Goal: Navigation & Orientation: Find specific page/section

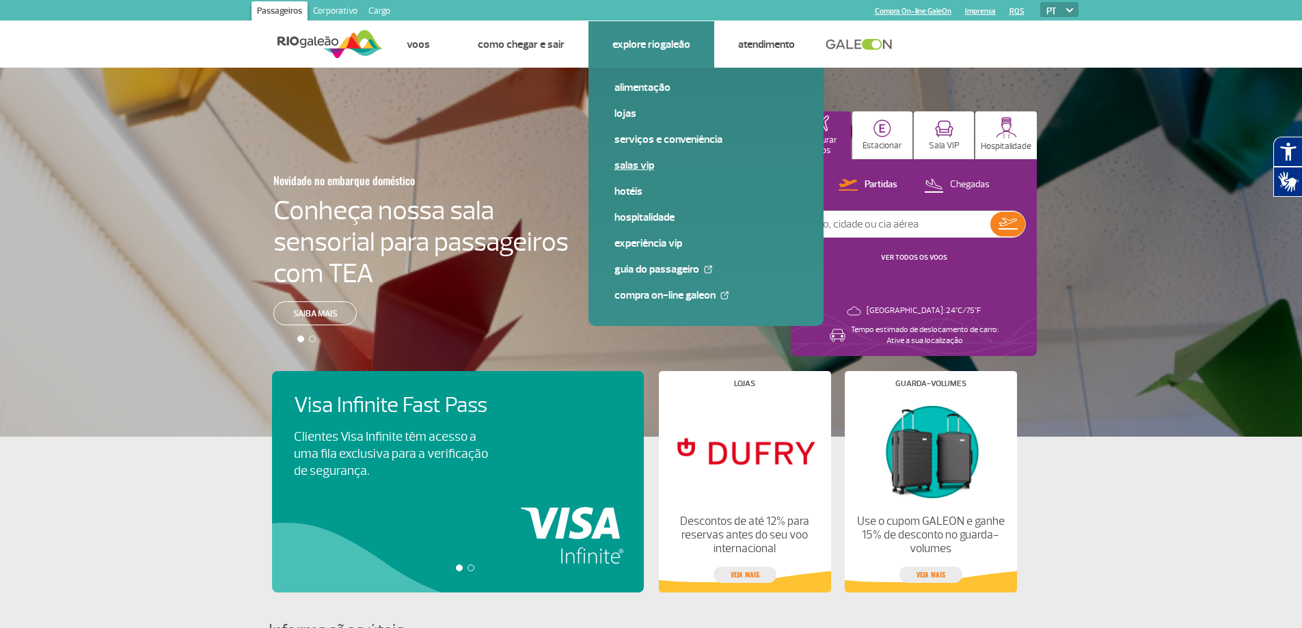
click at [639, 164] on link "Salas VIP" at bounding box center [706, 165] width 183 height 15
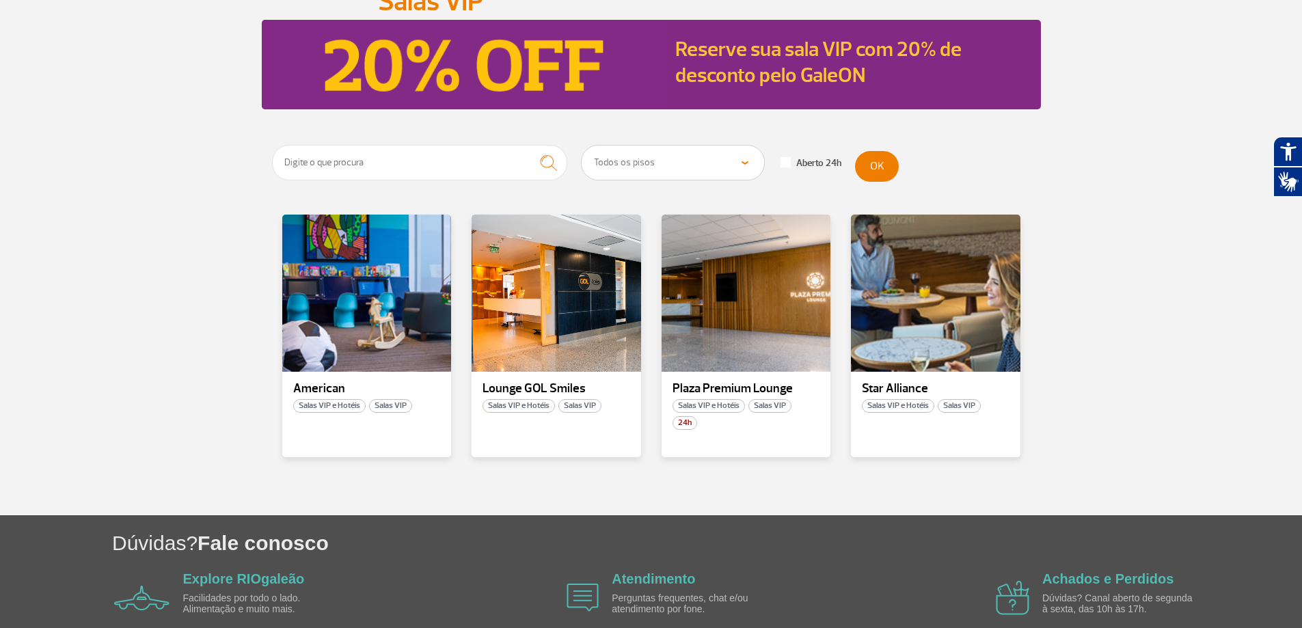
scroll to position [204, 0]
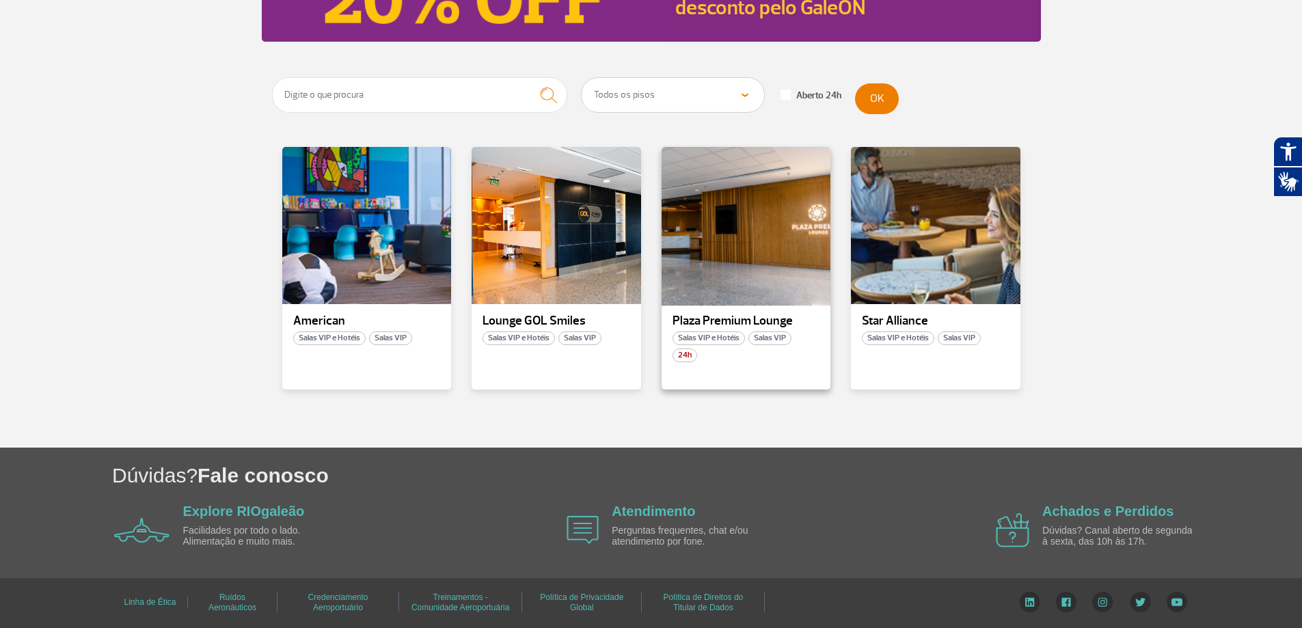
click at [734, 236] on div at bounding box center [746, 226] width 172 height 161
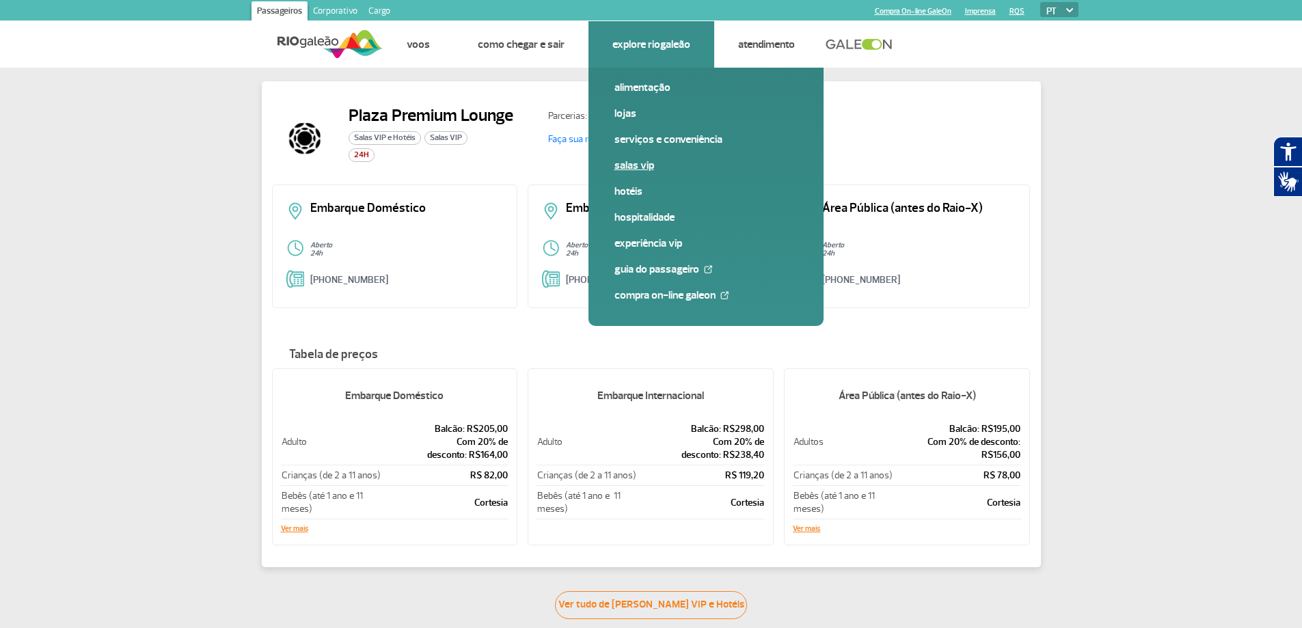
click at [635, 161] on link "Salas VIP" at bounding box center [706, 165] width 183 height 15
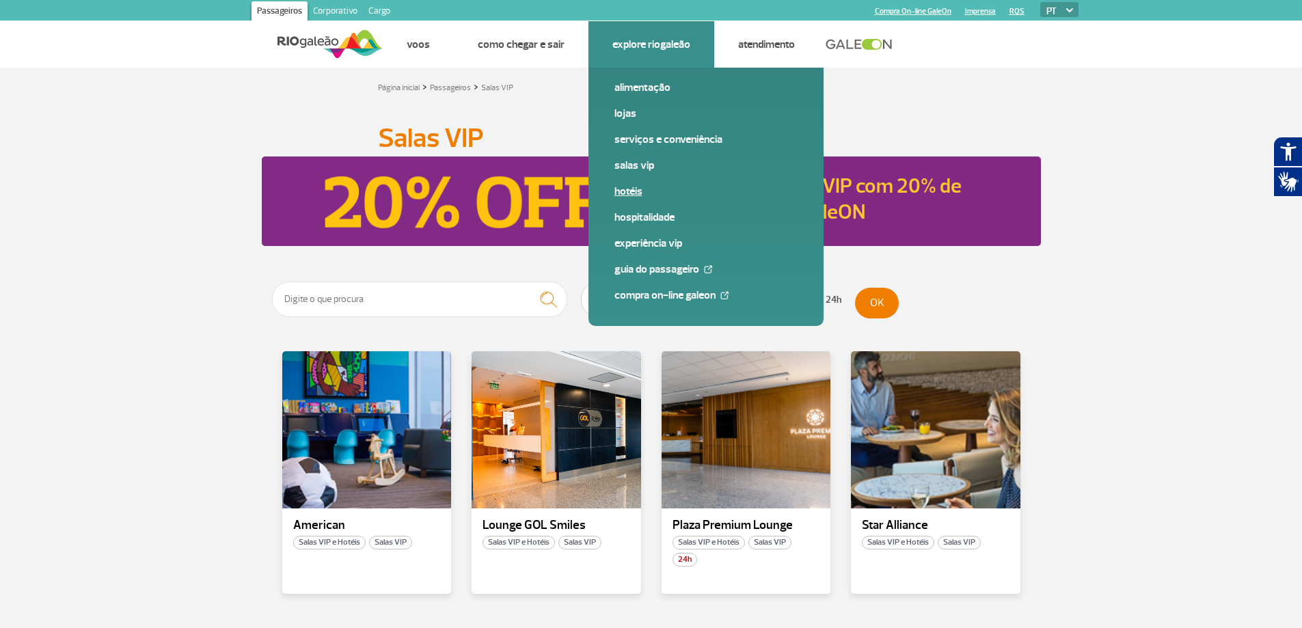
click at [630, 196] on link "Hotéis" at bounding box center [706, 191] width 183 height 15
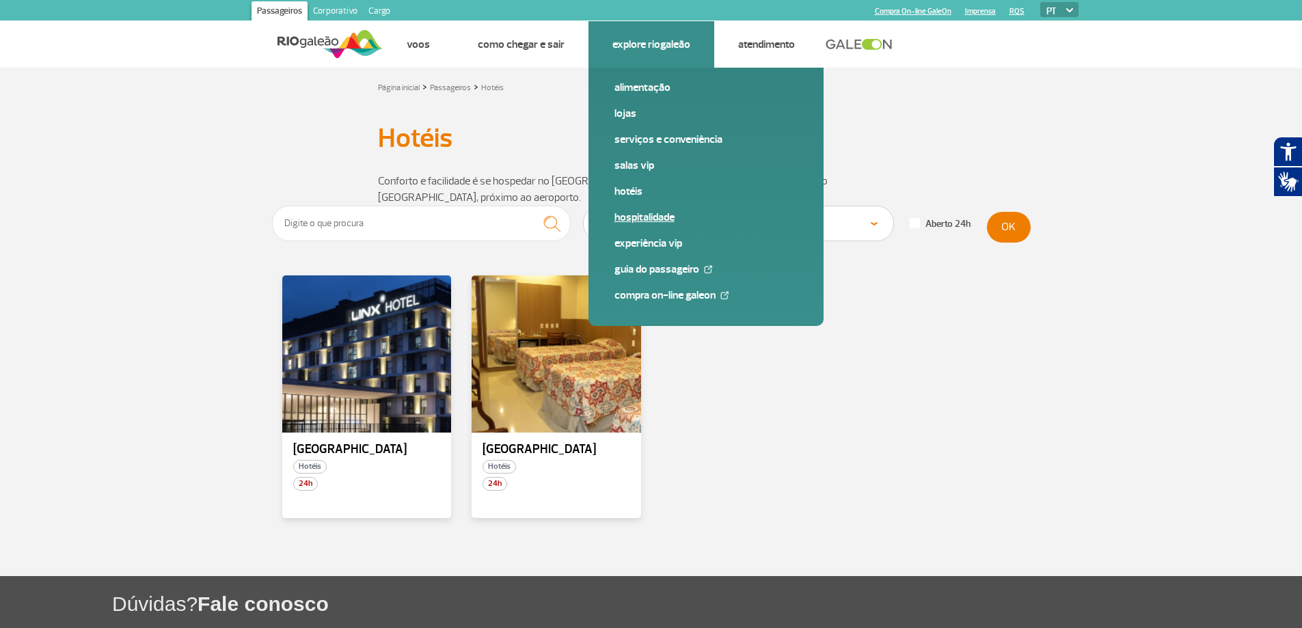
click at [642, 217] on link "Hospitalidade" at bounding box center [706, 217] width 183 height 15
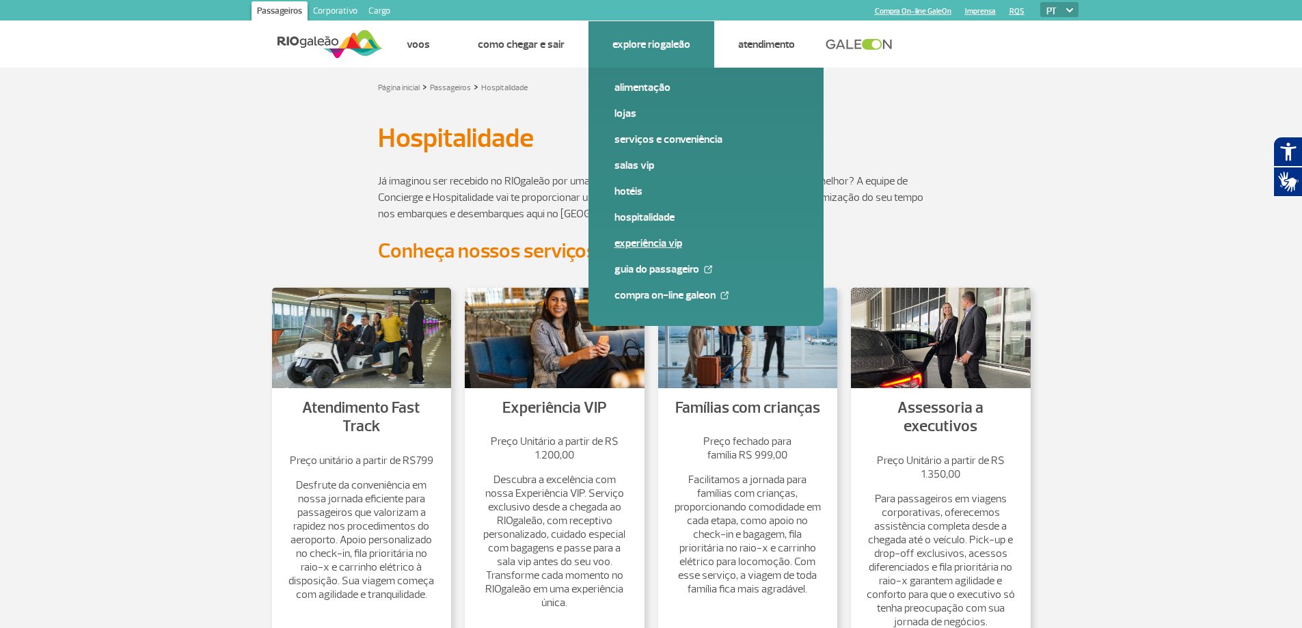
click at [657, 241] on link "Experiência VIP" at bounding box center [706, 243] width 183 height 15
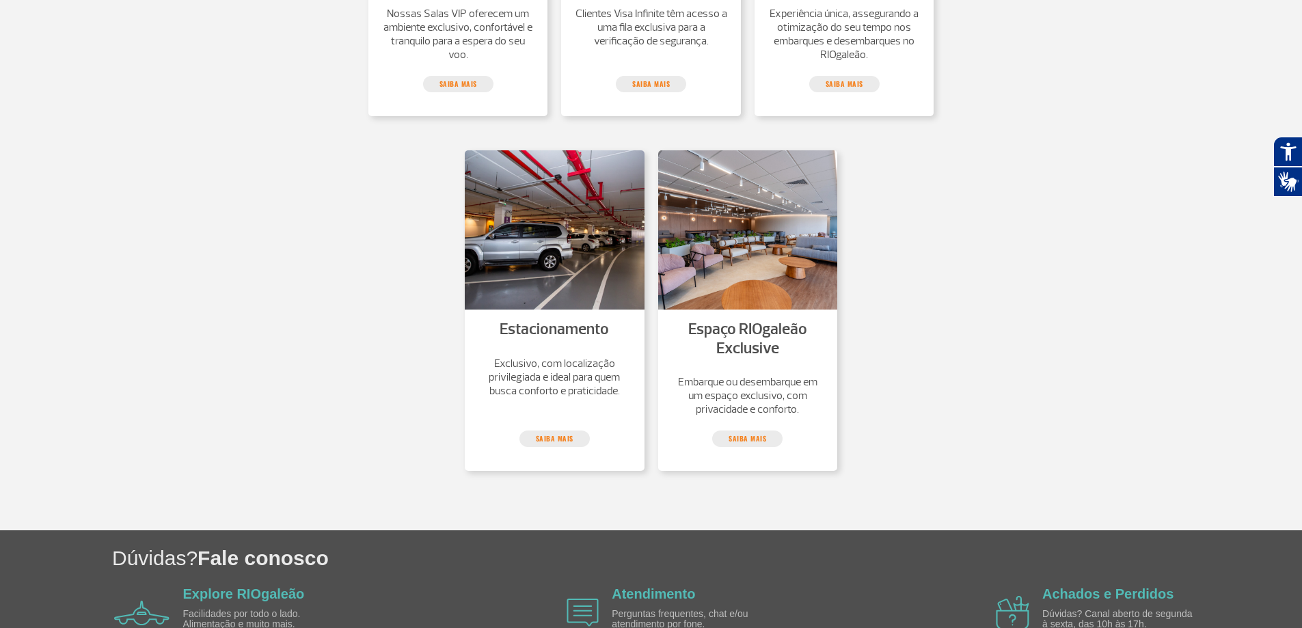
scroll to position [547, 0]
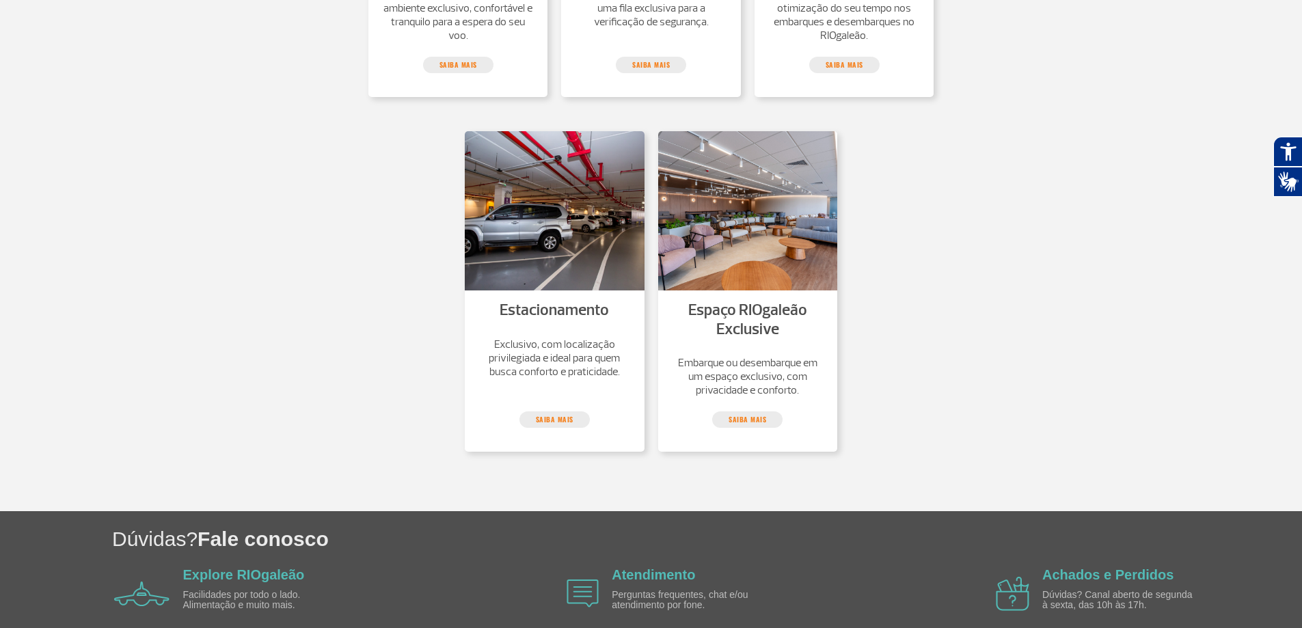
click at [786, 310] on link "Espaço RIOgaleão Exclusive" at bounding box center [747, 319] width 119 height 39
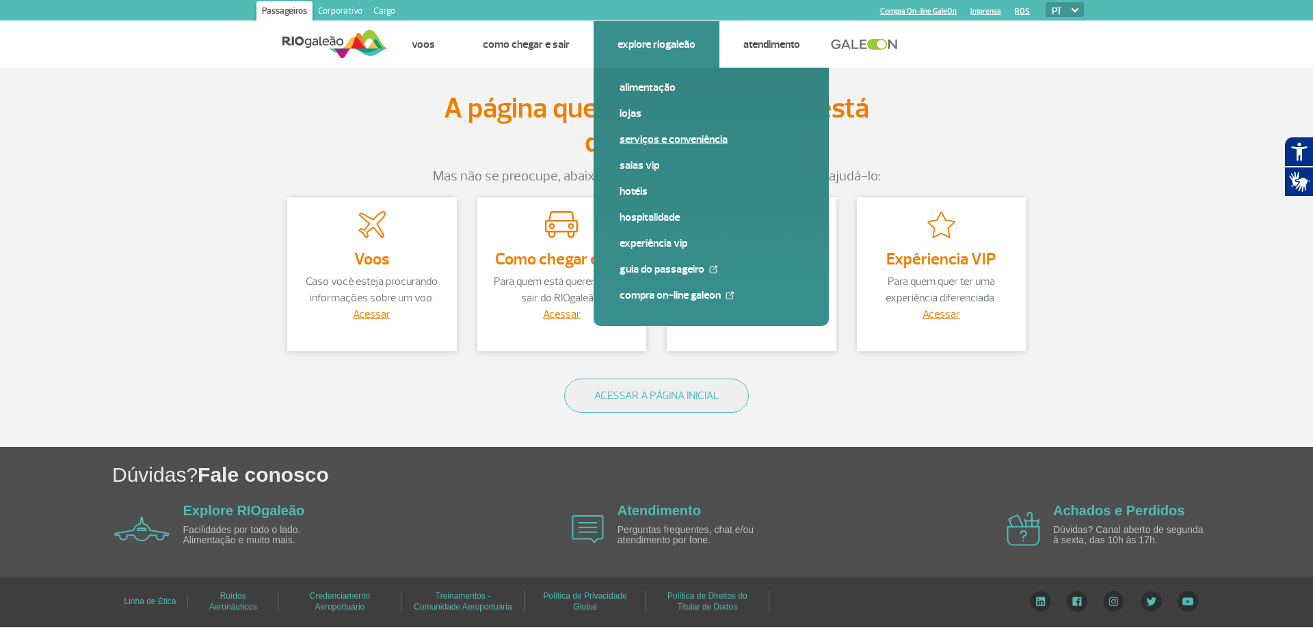
click at [656, 139] on link "Serviços e Conveniência" at bounding box center [710, 139] width 183 height 15
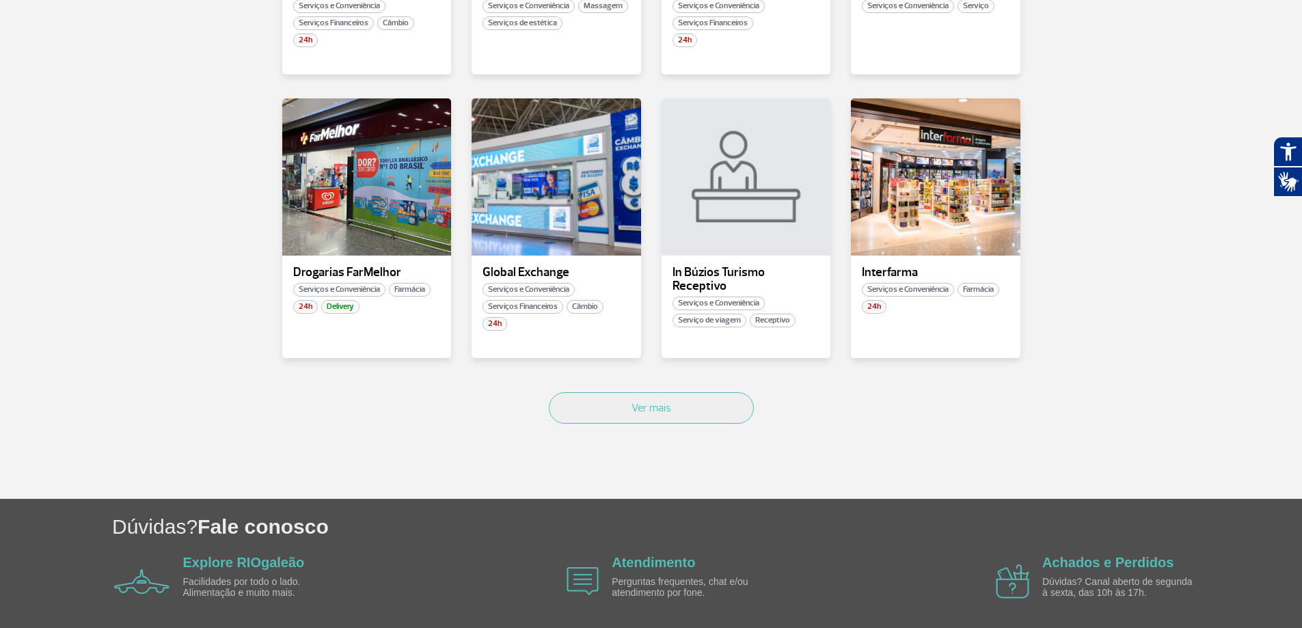
scroll to position [795, 0]
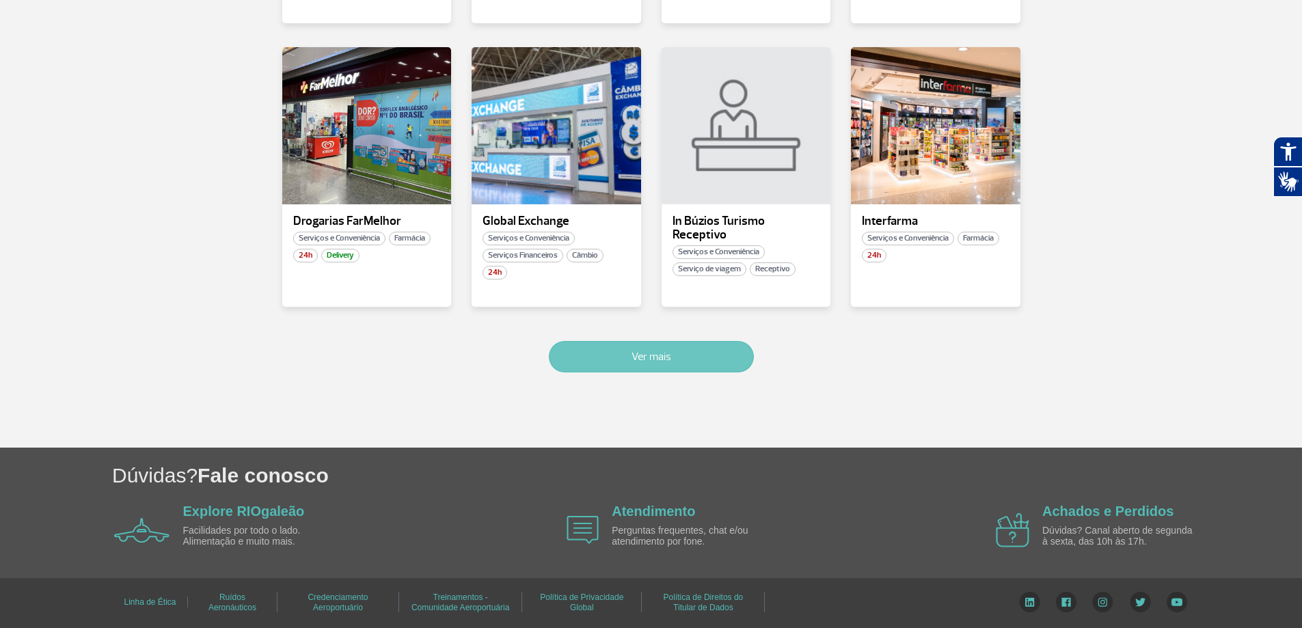
drag, startPoint x: 698, startPoint y: 356, endPoint x: 687, endPoint y: 356, distance: 11.0
click at [698, 356] on button "Ver mais" at bounding box center [651, 356] width 205 height 31
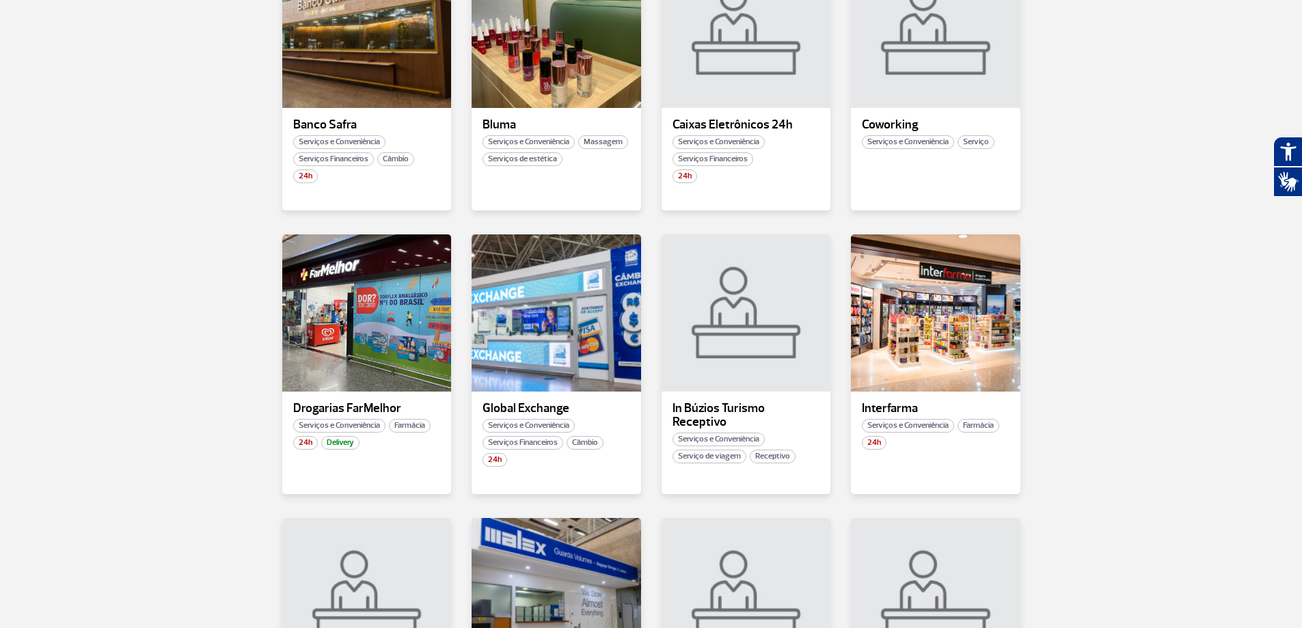
scroll to position [606, 0]
